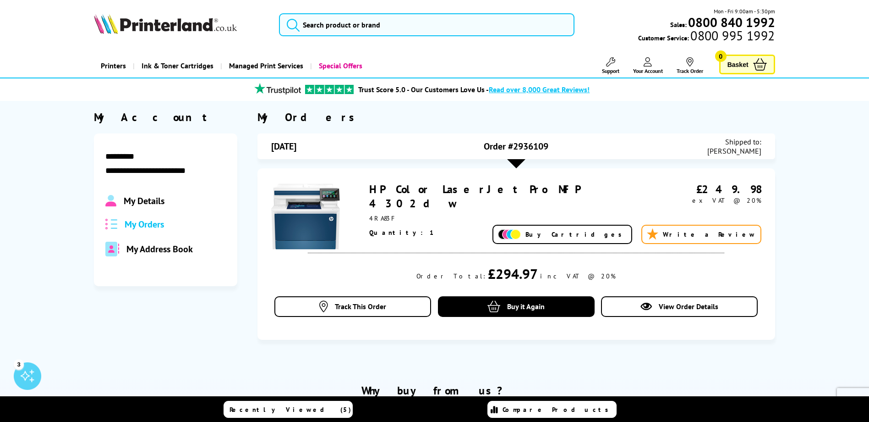
click at [425, 190] on link "HP Color LaserJet Pro MFP 4302dw" at bounding box center [474, 196] width 210 height 28
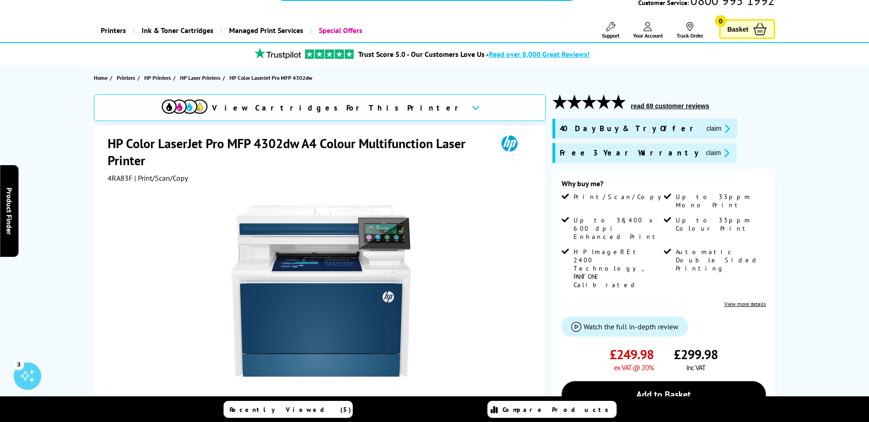
scroll to position [46, 0]
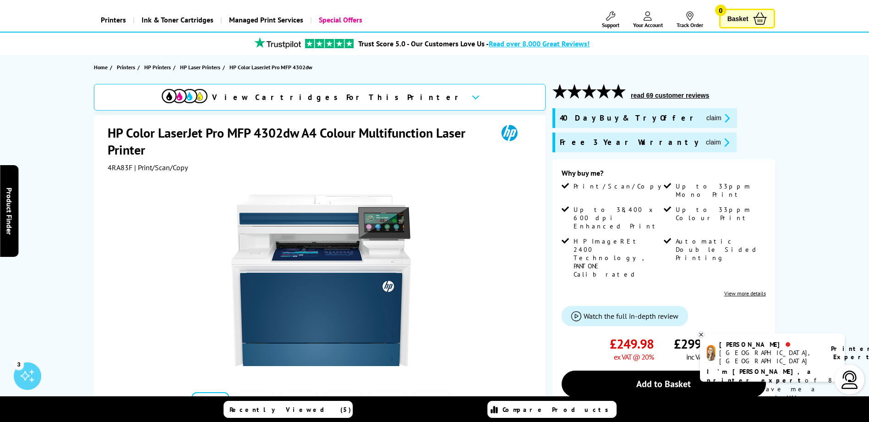
click at [703, 140] on button "claim" at bounding box center [717, 142] width 29 height 11
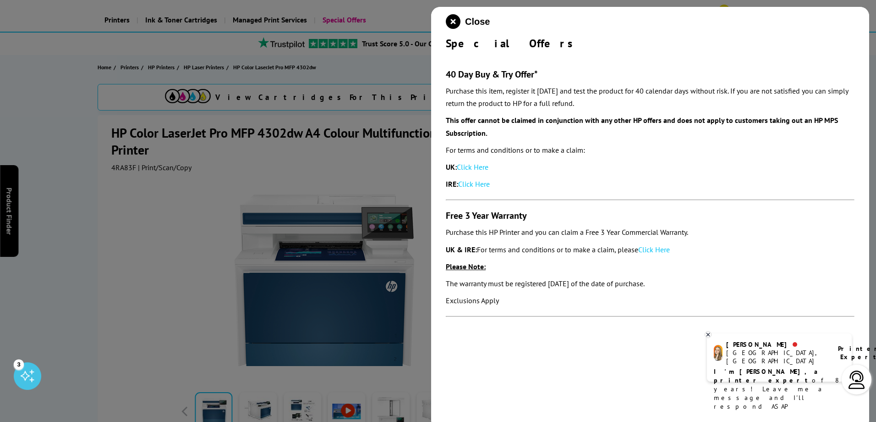
click at [475, 169] on link "Click Here" at bounding box center [473, 166] width 32 height 9
click at [648, 249] on link "Click Here" at bounding box center [654, 249] width 32 height 9
click at [325, 163] on div at bounding box center [438, 211] width 876 height 422
click at [445, 25] on div "Close Special Offers 40 Day Buy & Try Offer* Purchase this item, register it wi…" at bounding box center [650, 218] width 438 height 422
click at [453, 22] on icon "close modal" at bounding box center [453, 21] width 15 height 15
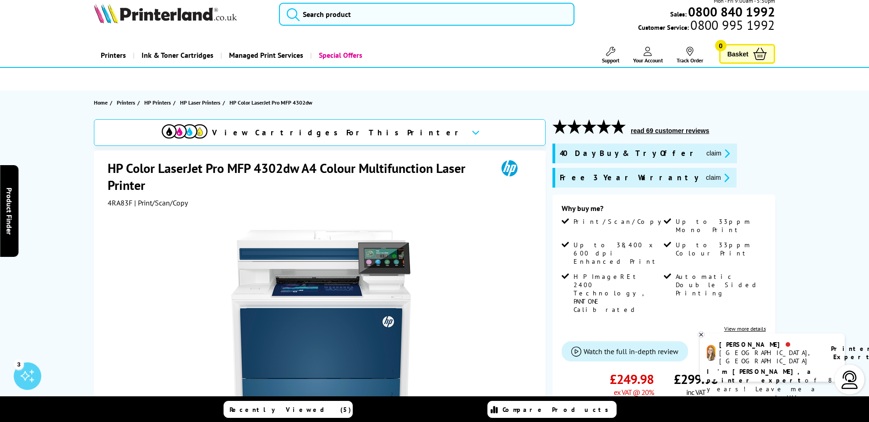
scroll to position [0, 0]
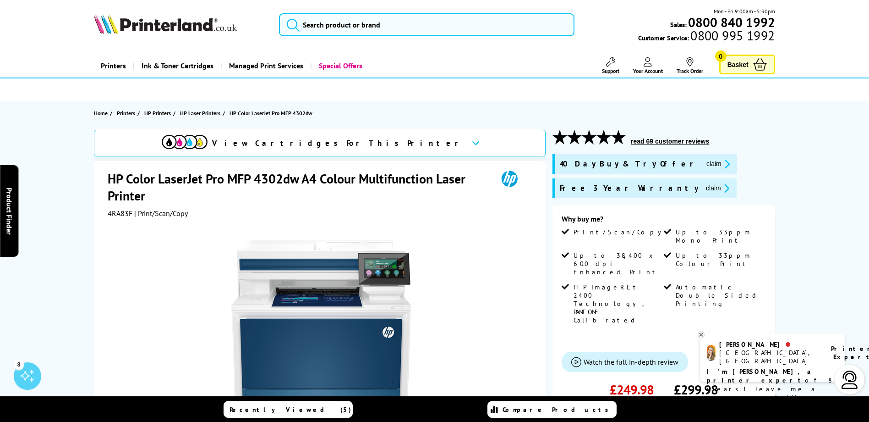
click at [182, 22] on img at bounding box center [165, 24] width 143 height 20
